Goal: Task Accomplishment & Management: Use online tool/utility

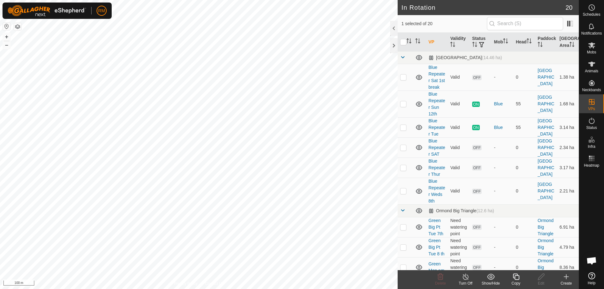
click at [514, 277] on icon at bounding box center [516, 277] width 8 height 8
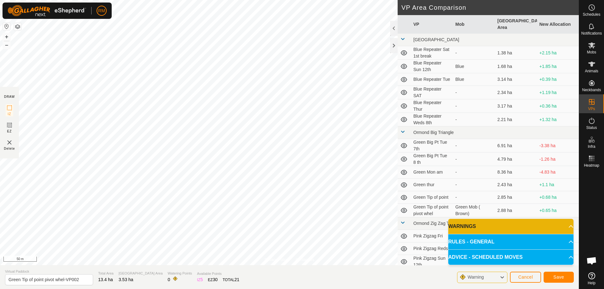
click at [211, 281] on div "Privacy Policy Contact Us Type: Inclusion Zone undefined Animal + – ⇧ i 50 m DR…" at bounding box center [289, 144] width 579 height 289
click at [81, 278] on input "Green Tip of point pivot whel-VP002" at bounding box center [49, 279] width 88 height 11
click at [559, 277] on span "Save" at bounding box center [559, 277] width 11 height 5
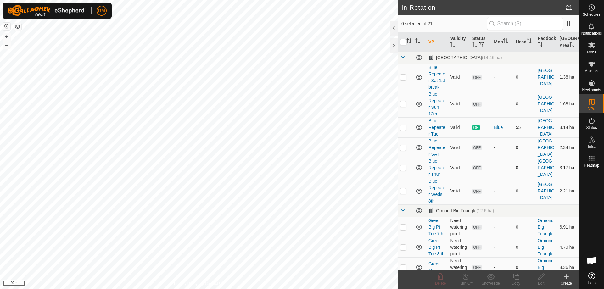
checkbox input "true"
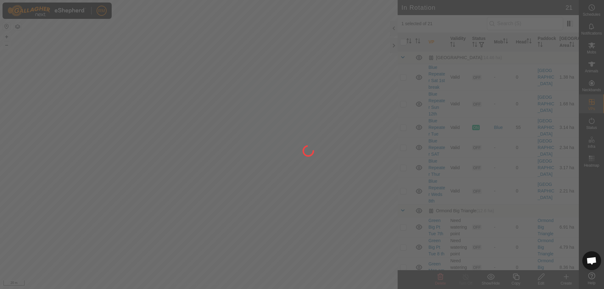
click at [542, 278] on div at bounding box center [302, 144] width 604 height 289
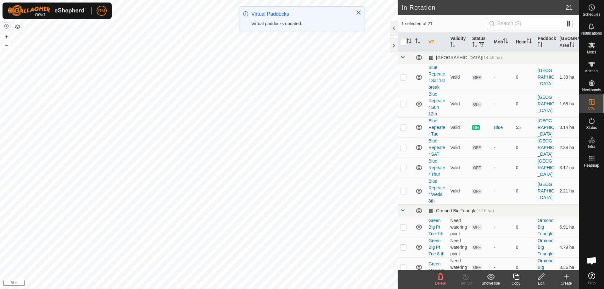
click at [541, 277] on icon at bounding box center [542, 277] width 8 height 8
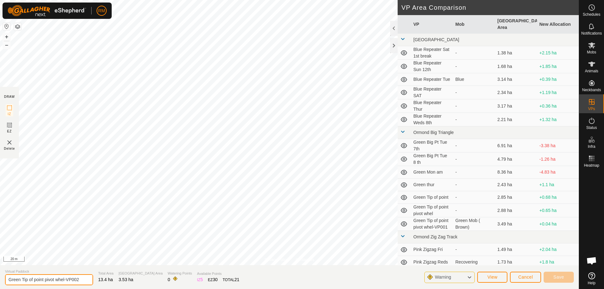
click at [83, 278] on input "Green Tip of point pivot whel-VP002" at bounding box center [49, 279] width 88 height 11
type input "Green Shift to isolated hill"
click at [563, 278] on span "Save" at bounding box center [559, 277] width 11 height 5
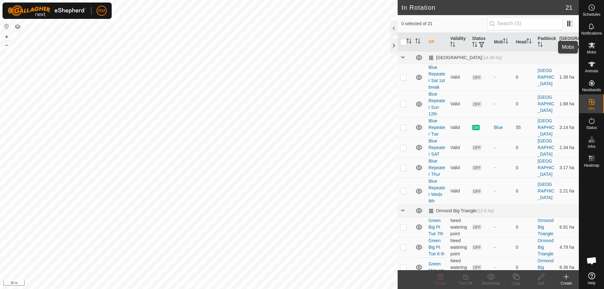
click at [594, 44] on icon at bounding box center [592, 45] width 7 height 6
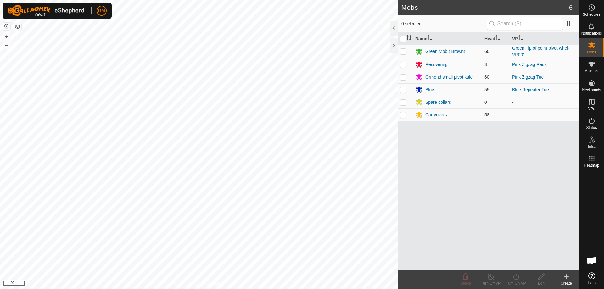
click at [403, 51] on p-checkbox at bounding box center [403, 51] width 6 height 5
checkbox input "true"
click at [515, 276] on icon at bounding box center [516, 277] width 6 height 6
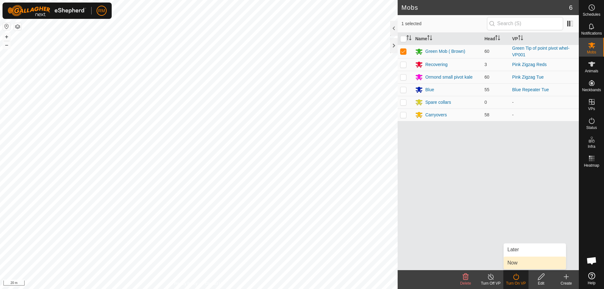
click at [518, 264] on link "Now" at bounding box center [535, 263] width 62 height 13
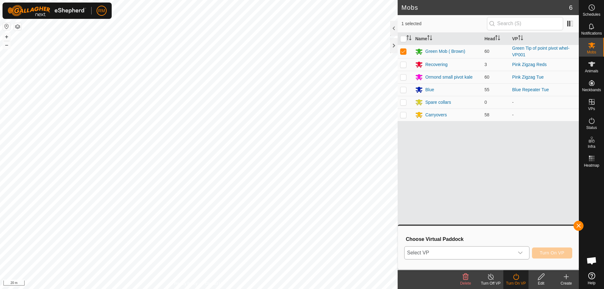
click at [521, 252] on icon "dropdown trigger" at bounding box center [520, 253] width 5 height 5
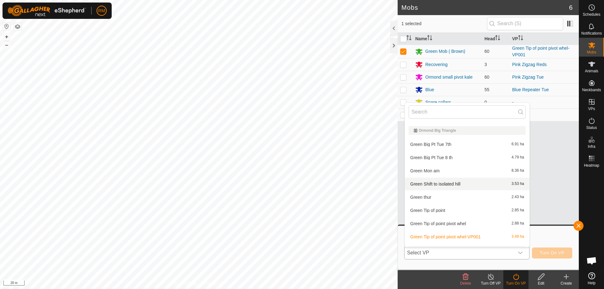
scroll to position [92, 0]
click at [450, 183] on li "Green Shift to isolated hill 3.53 ha" at bounding box center [467, 183] width 125 height 13
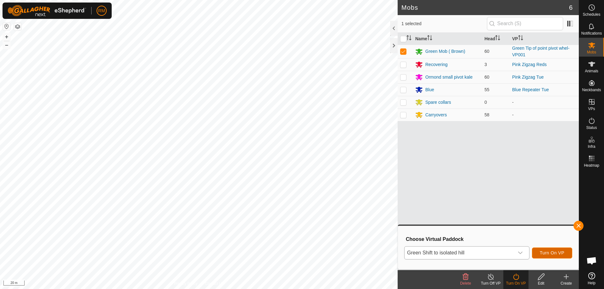
click at [558, 253] on span "Turn On VP" at bounding box center [552, 253] width 25 height 5
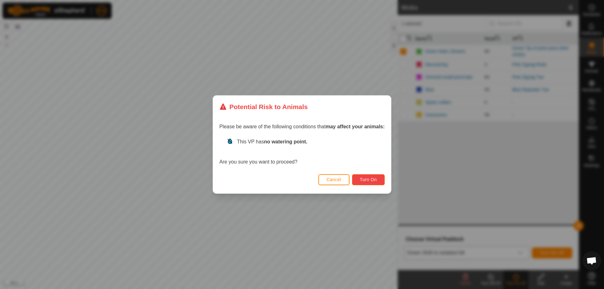
click at [369, 180] on span "Turn On" at bounding box center [368, 179] width 17 height 5
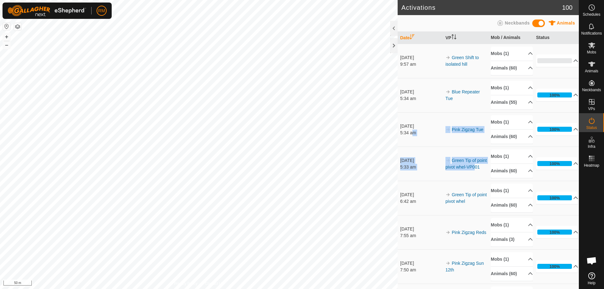
drag, startPoint x: 451, startPoint y: 175, endPoint x: 413, endPoint y: 132, distance: 58.0
